Goal: Transaction & Acquisition: Purchase product/service

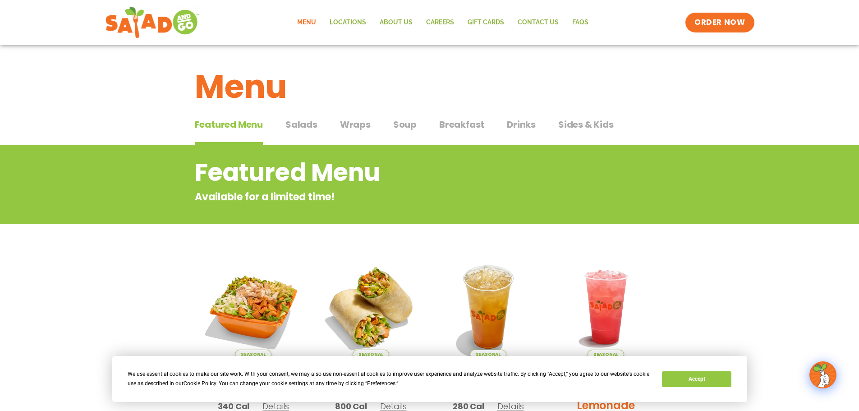
click at [305, 126] on span "Salads" at bounding box center [301, 125] width 32 height 14
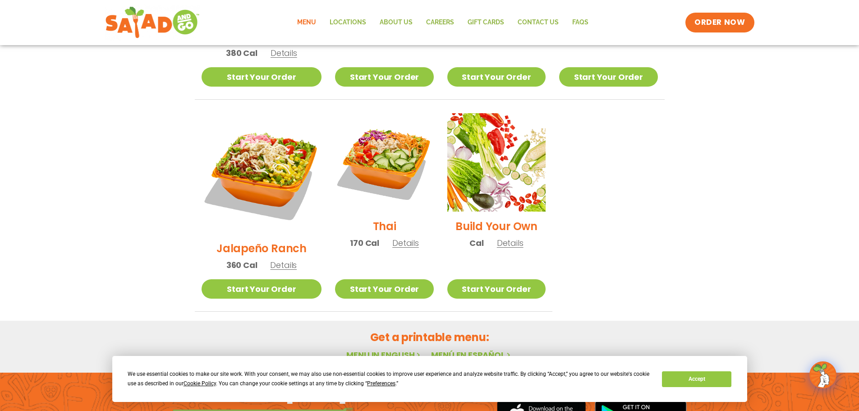
scroll to position [631, 0]
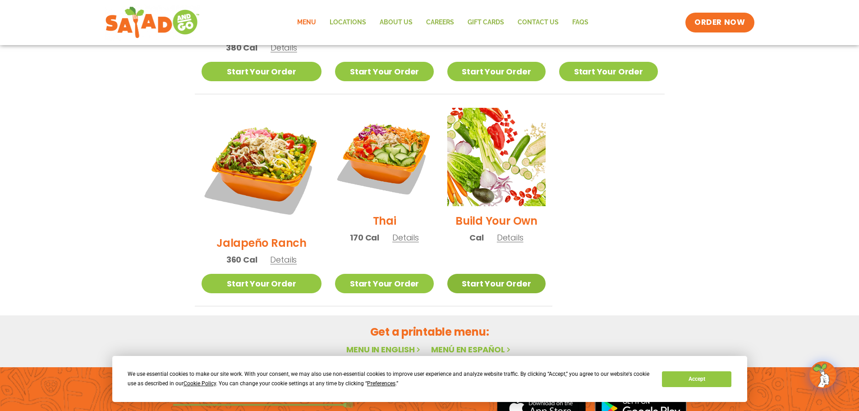
click at [487, 274] on link "Start Your Order" at bounding box center [496, 283] width 98 height 19
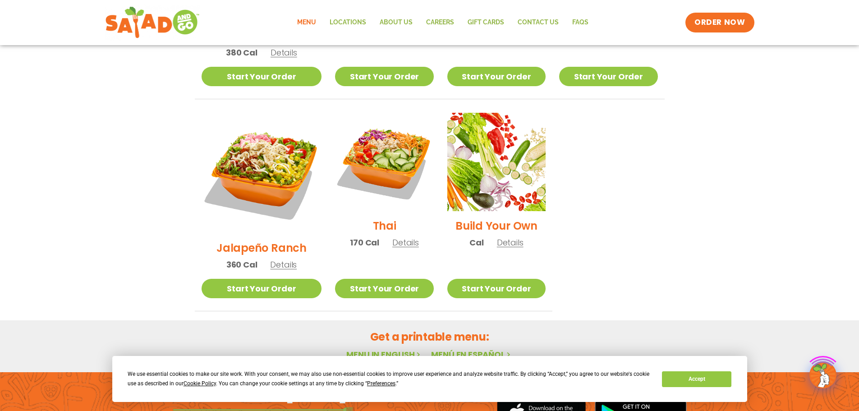
scroll to position [631, 0]
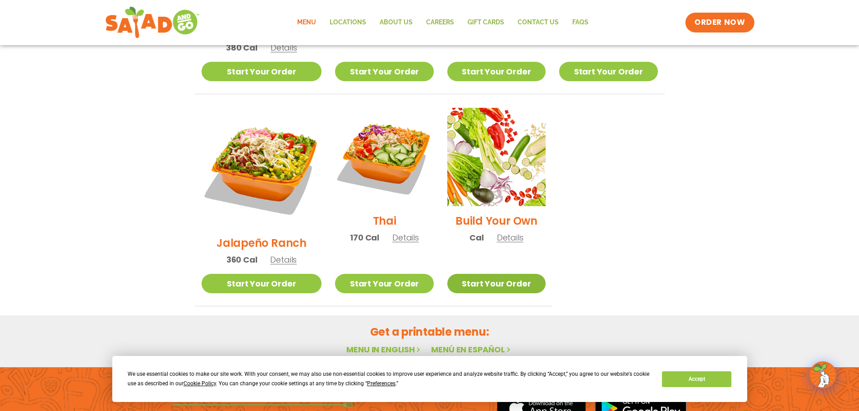
click at [503, 274] on link "Start Your Order" at bounding box center [496, 283] width 98 height 19
